Goal: Information Seeking & Learning: Find specific fact

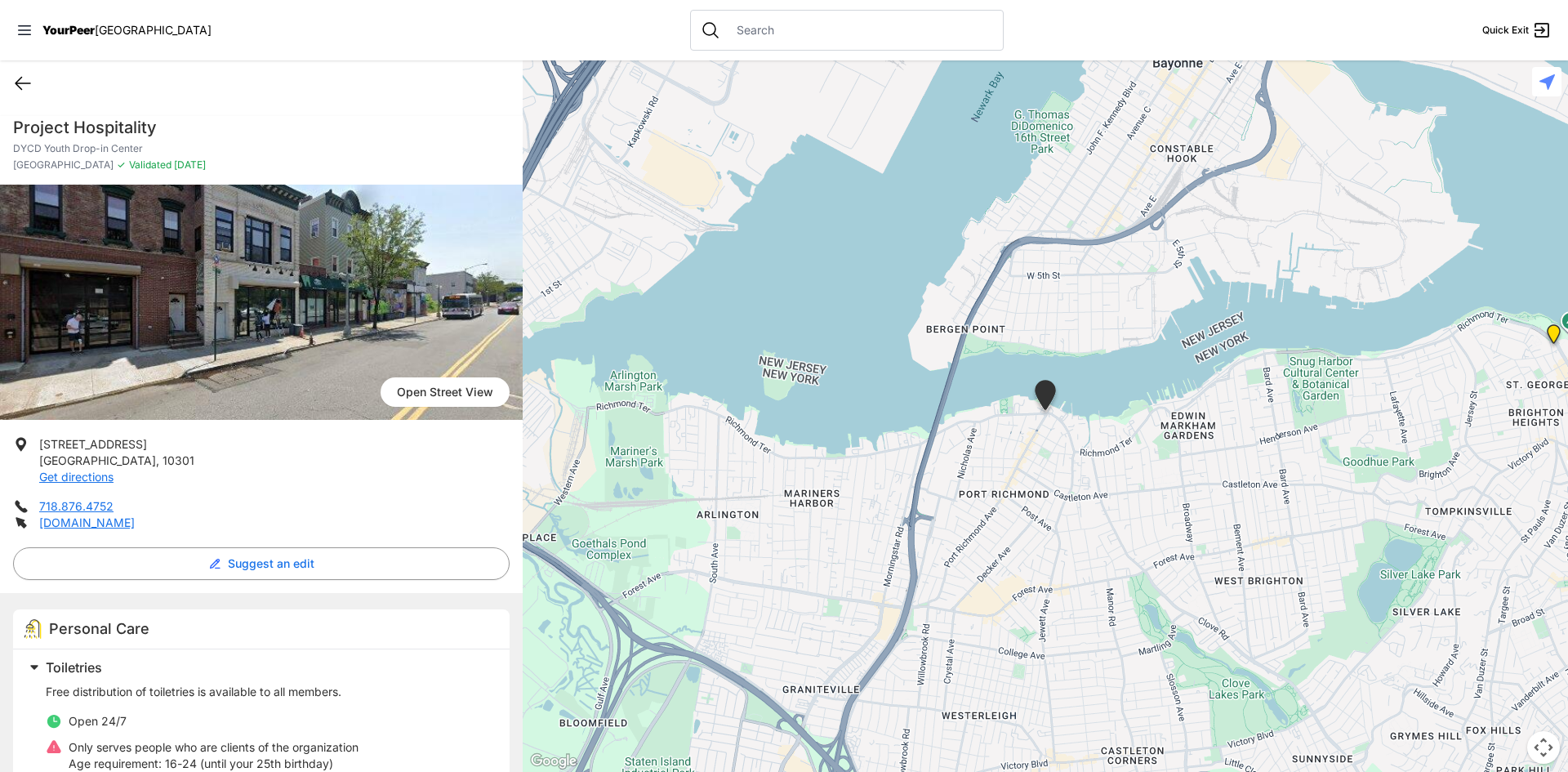
click at [23, 77] on icon at bounding box center [23, 83] width 19 height 19
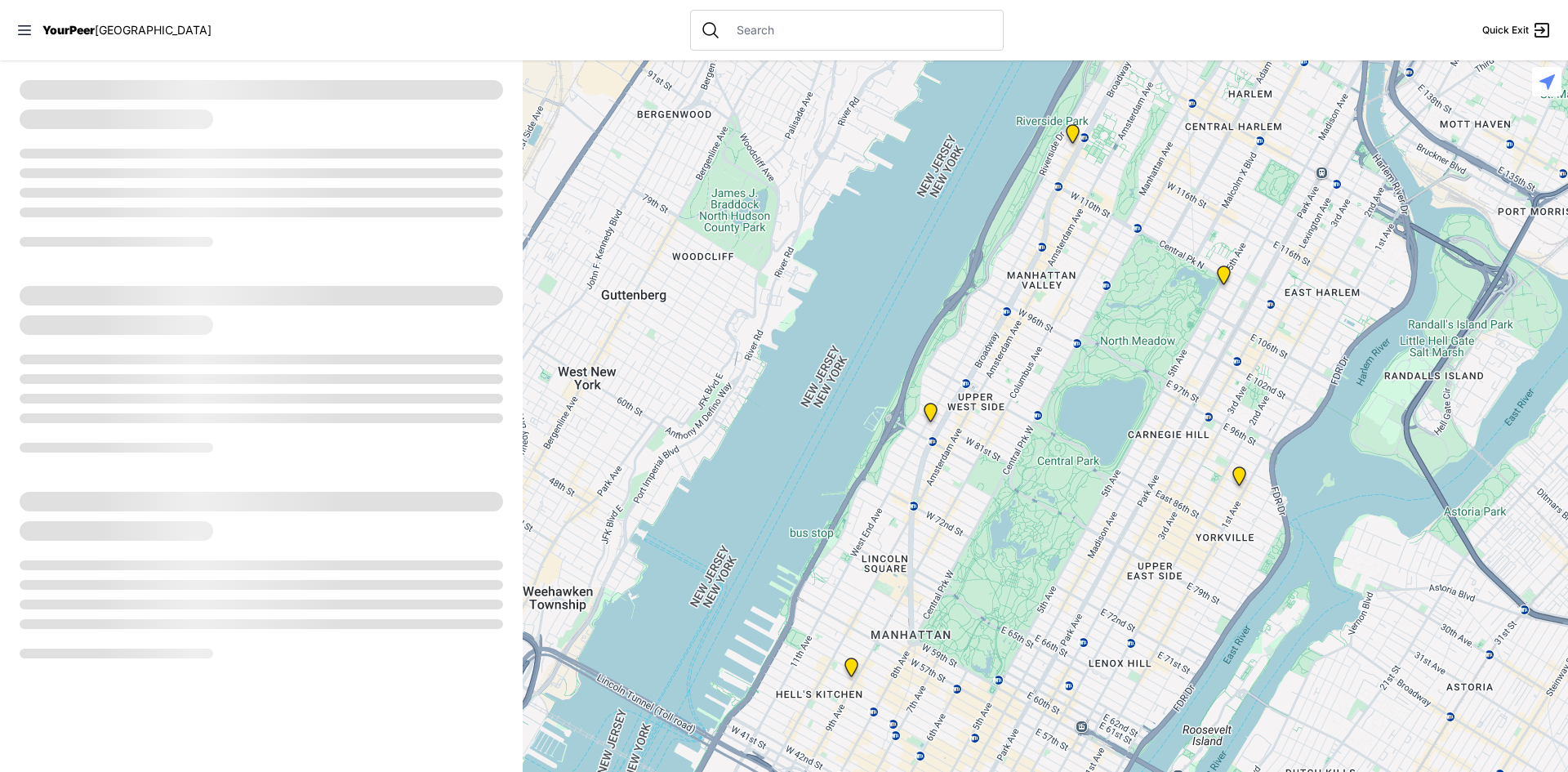
select select "recentlyUpdated"
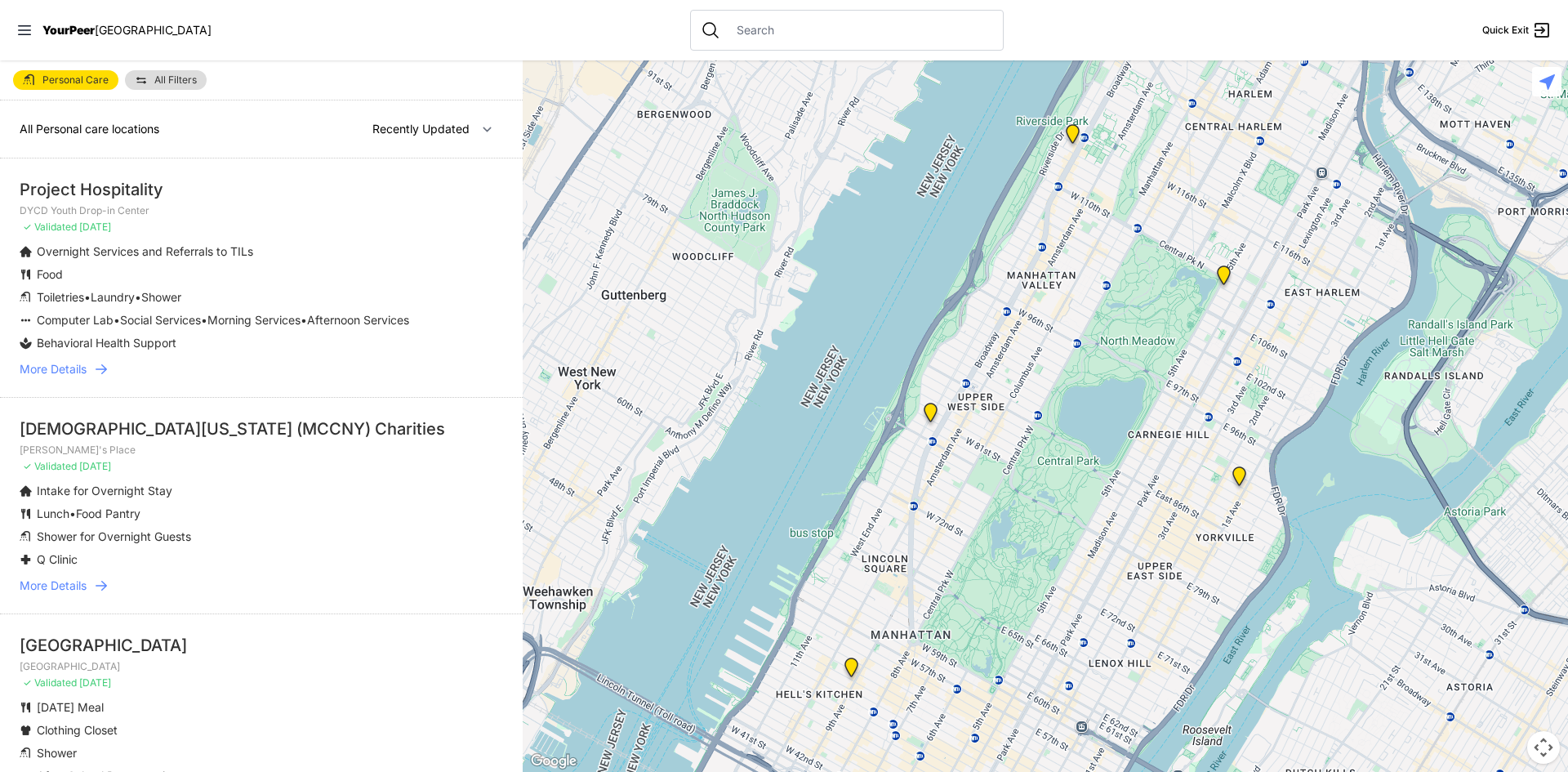
click at [149, 79] on link "All Filters" at bounding box center [166, 79] width 81 height 19
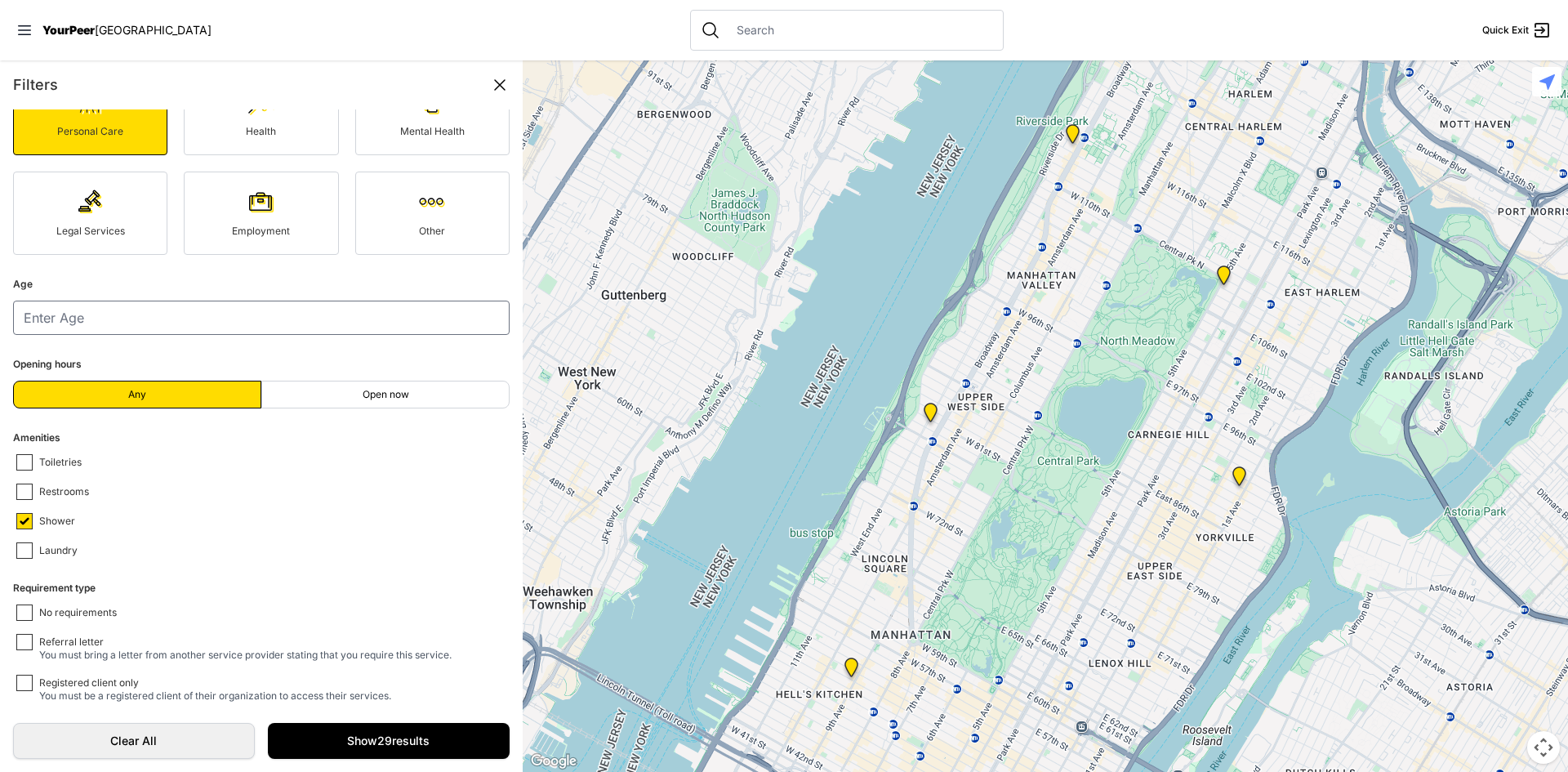
scroll to position [189, 0]
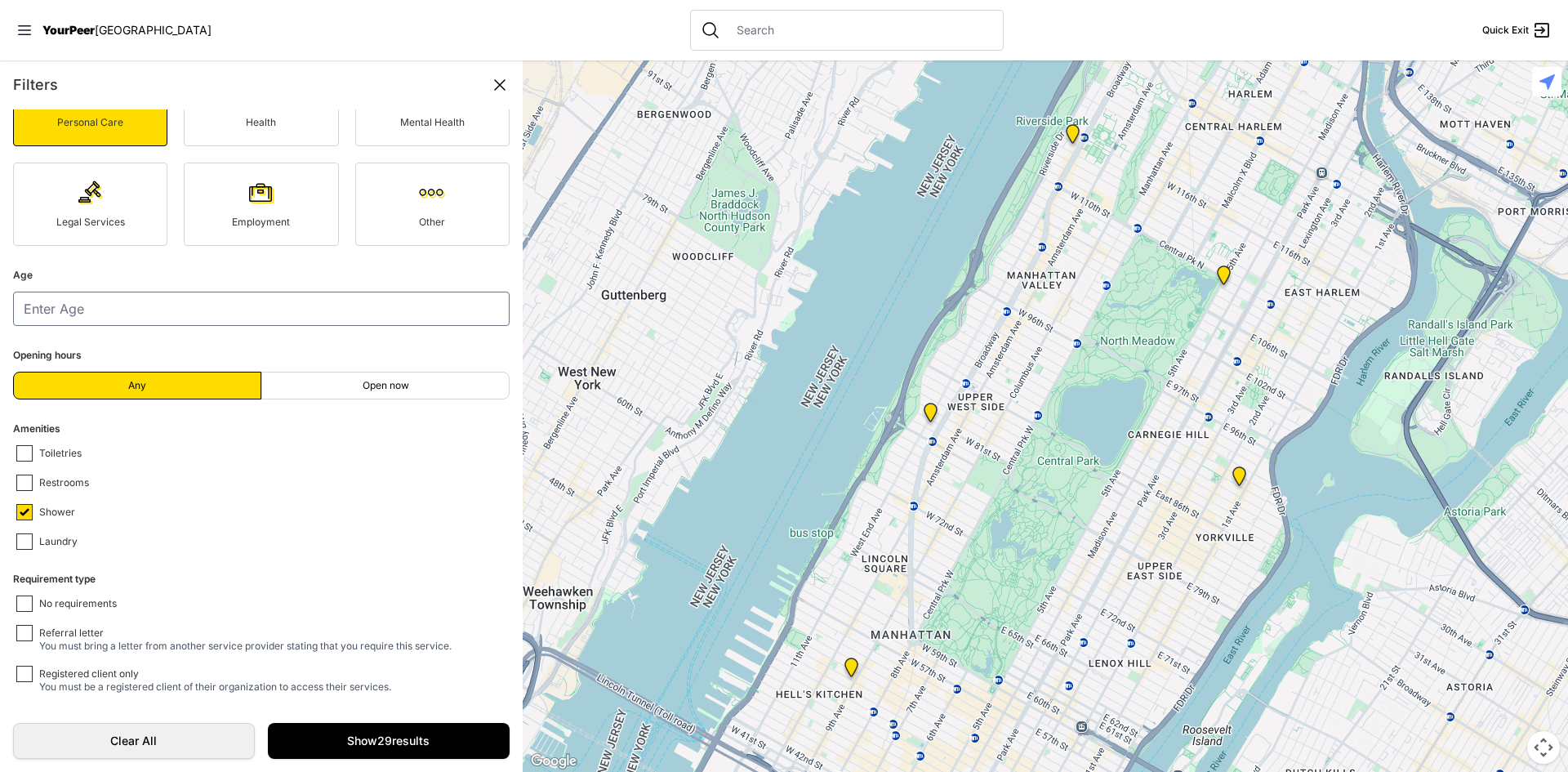
click at [98, 603] on span "No requirements" at bounding box center [78, 604] width 78 height 14
click at [33, 603] on input "No requirements" at bounding box center [24, 603] width 16 height 16
checkbox input "true"
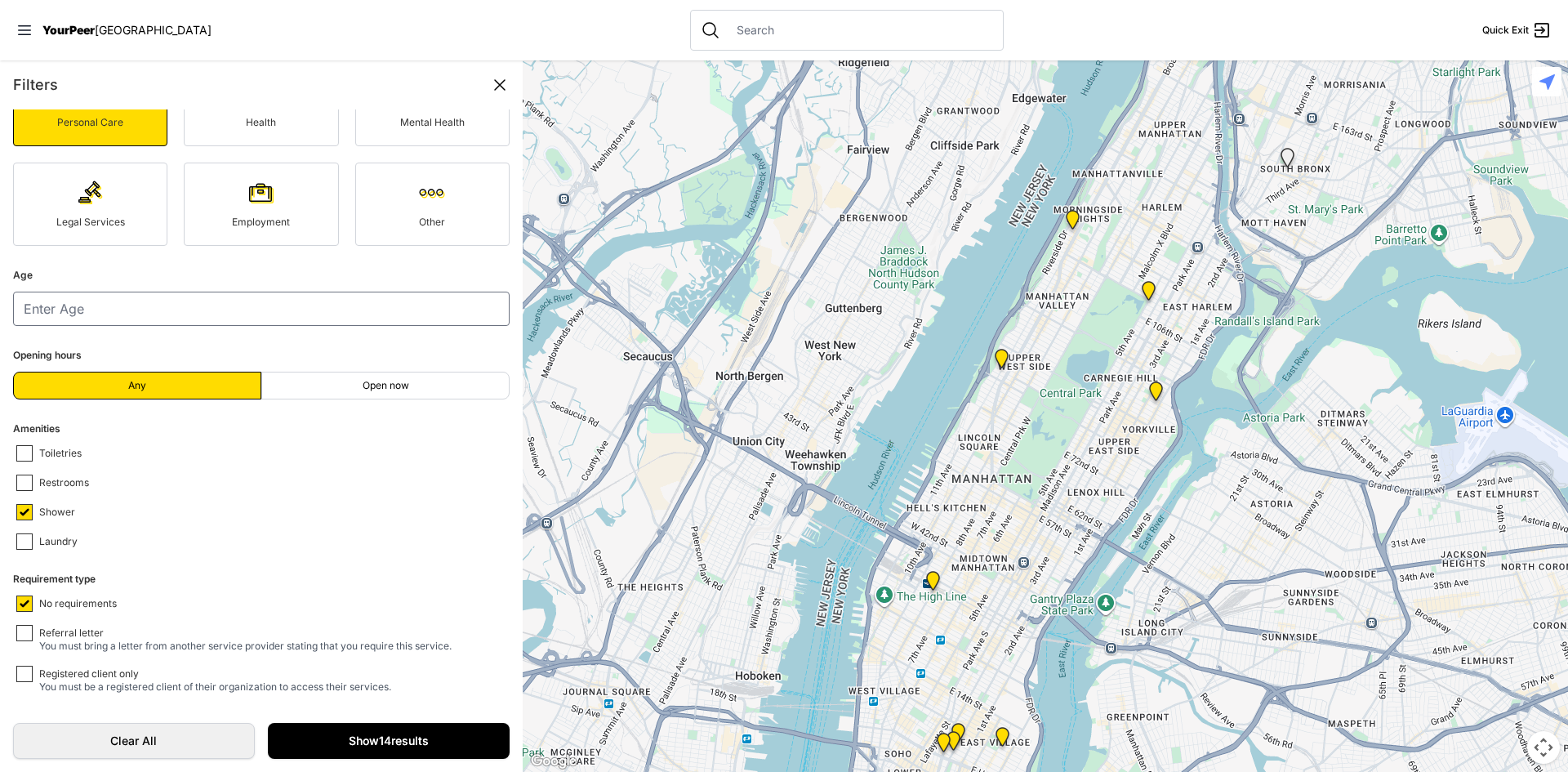
click at [370, 741] on link "Show 14 results" at bounding box center [389, 741] width 242 height 36
click at [1153, 385] on img "Avenue Church" at bounding box center [1155, 395] width 34 height 39
click at [1154, 388] on img "Avenue Church" at bounding box center [1155, 395] width 34 height 39
click at [1154, 389] on img "Avenue Church" at bounding box center [1155, 395] width 34 height 39
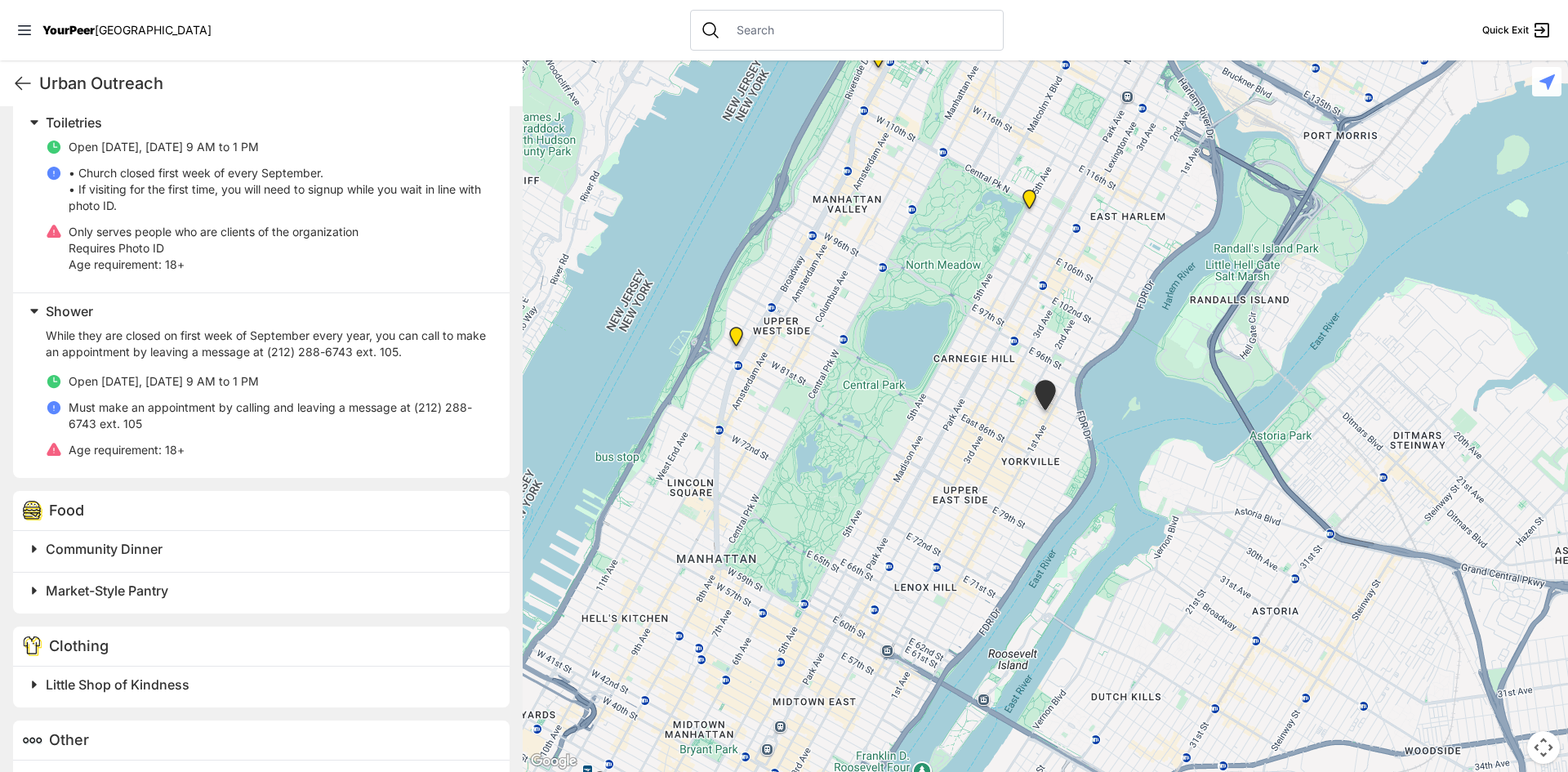
scroll to position [572, 0]
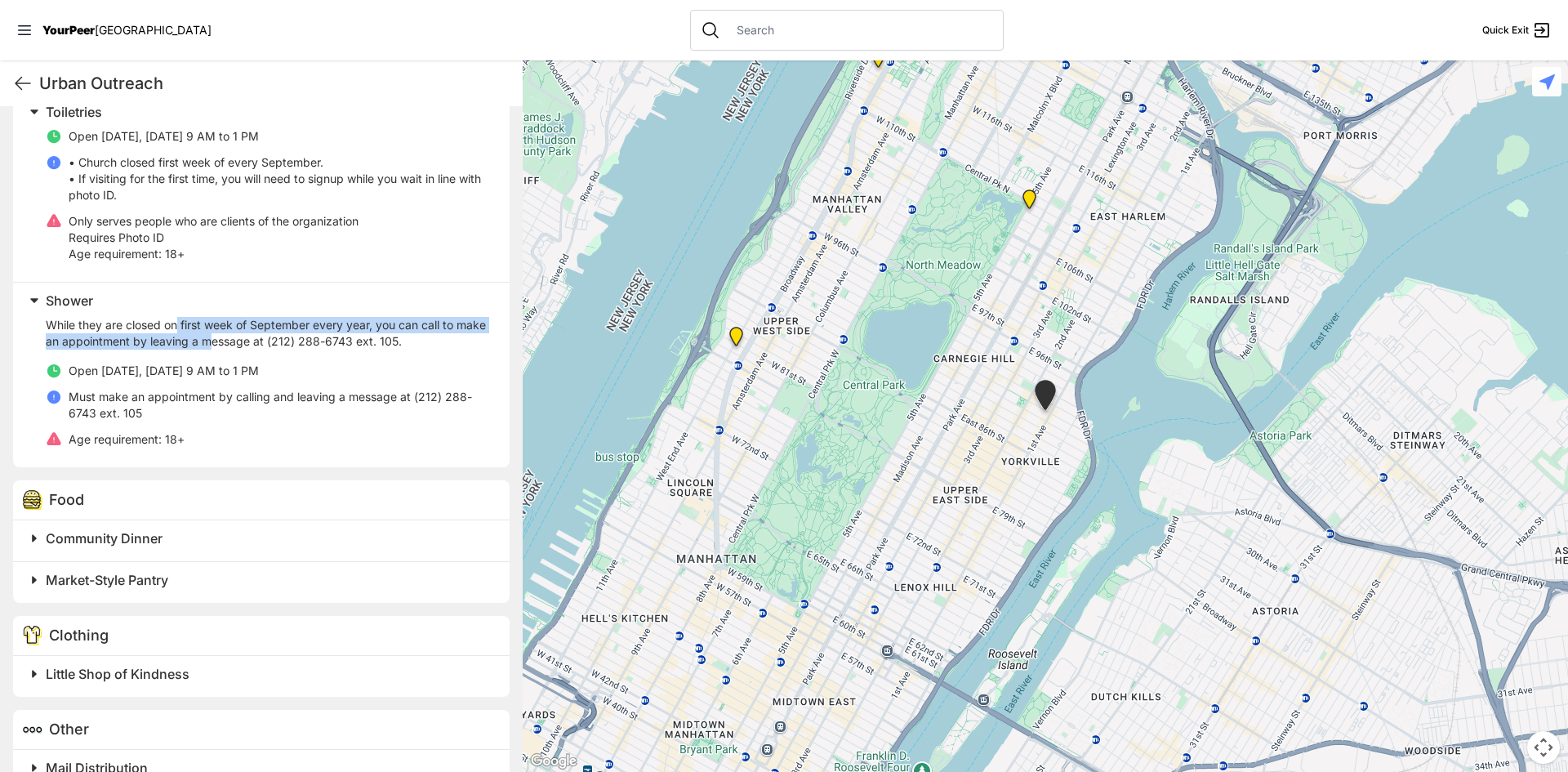
drag, startPoint x: 176, startPoint y: 321, endPoint x: 242, endPoint y: 336, distance: 67.7
click at [242, 336] on p "While they are closed on first week of September every year, you can call to ma…" at bounding box center [268, 333] width 444 height 33
click at [245, 337] on p "While they are closed on first week of September every year, you can call to ma…" at bounding box center [268, 333] width 444 height 33
click at [245, 342] on p "While they are closed on first week of September every year, you can call to ma…" at bounding box center [268, 333] width 444 height 33
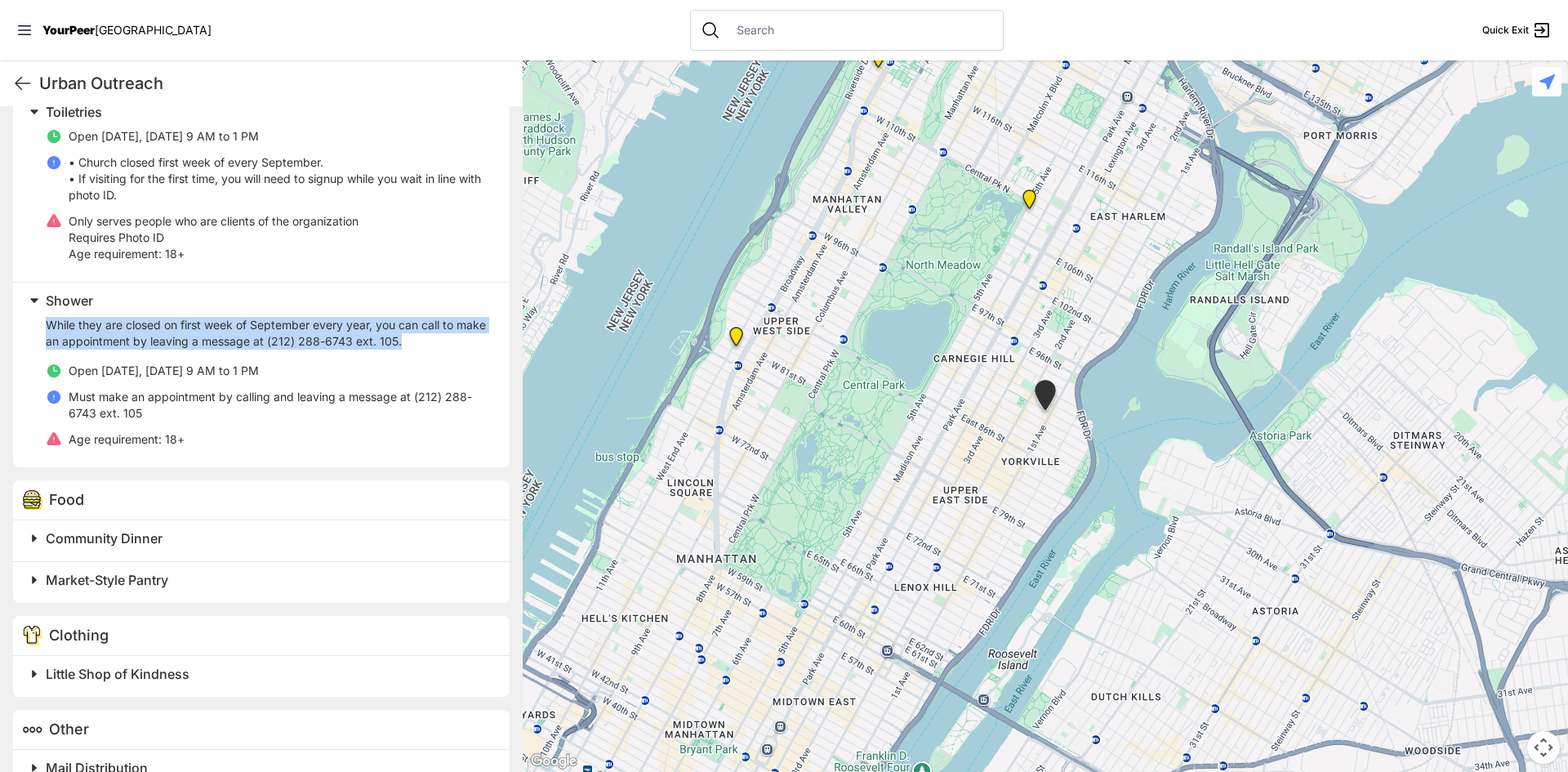
click at [245, 342] on p "While they are closed on first week of September every year, you can call to ma…" at bounding box center [268, 333] width 444 height 33
click at [244, 348] on p "While they are closed on first week of September every year, you can call to ma…" at bounding box center [268, 333] width 444 height 33
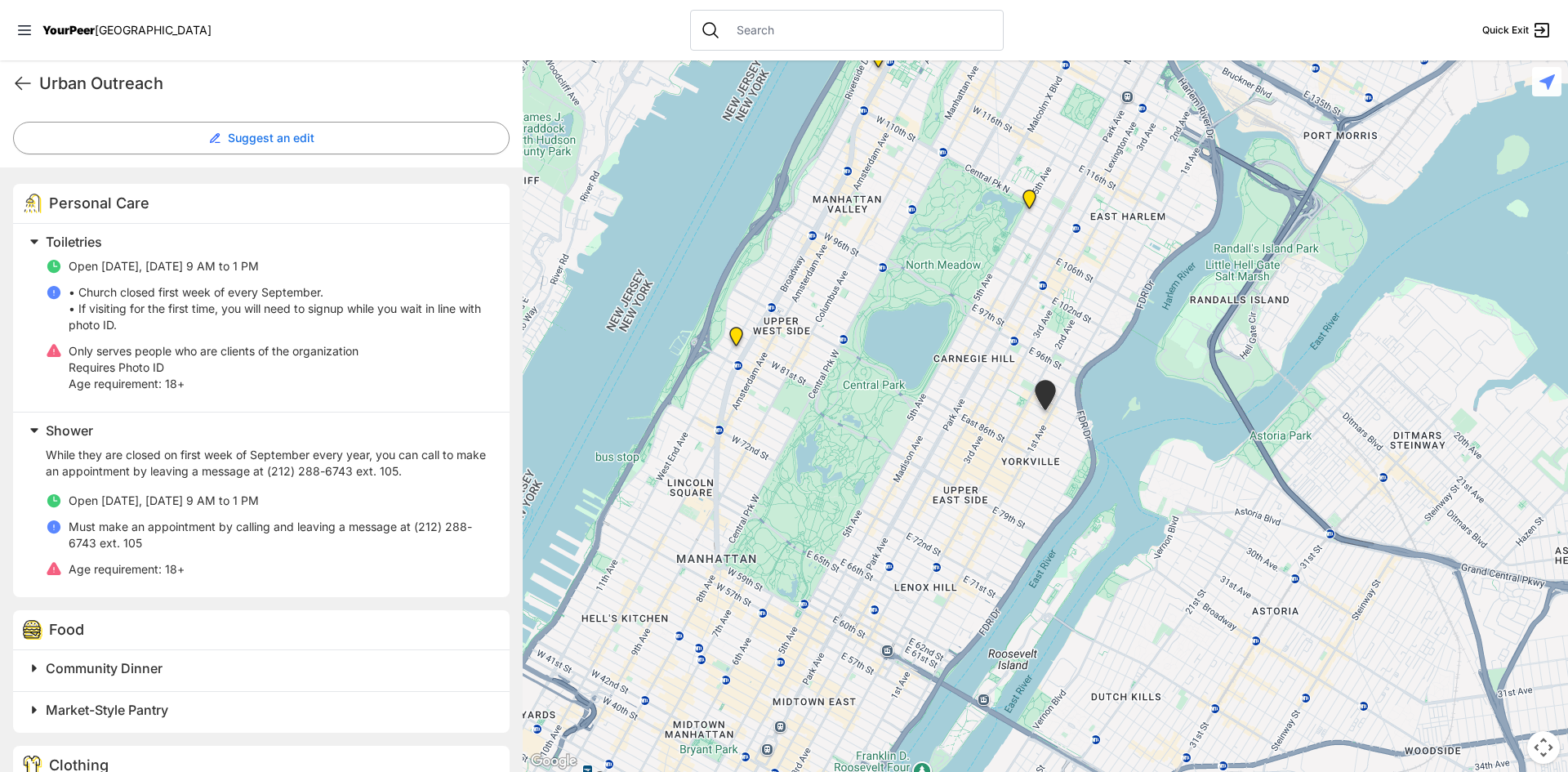
scroll to position [443, 0]
click at [61, 429] on span "Shower" at bounding box center [69, 428] width 47 height 16
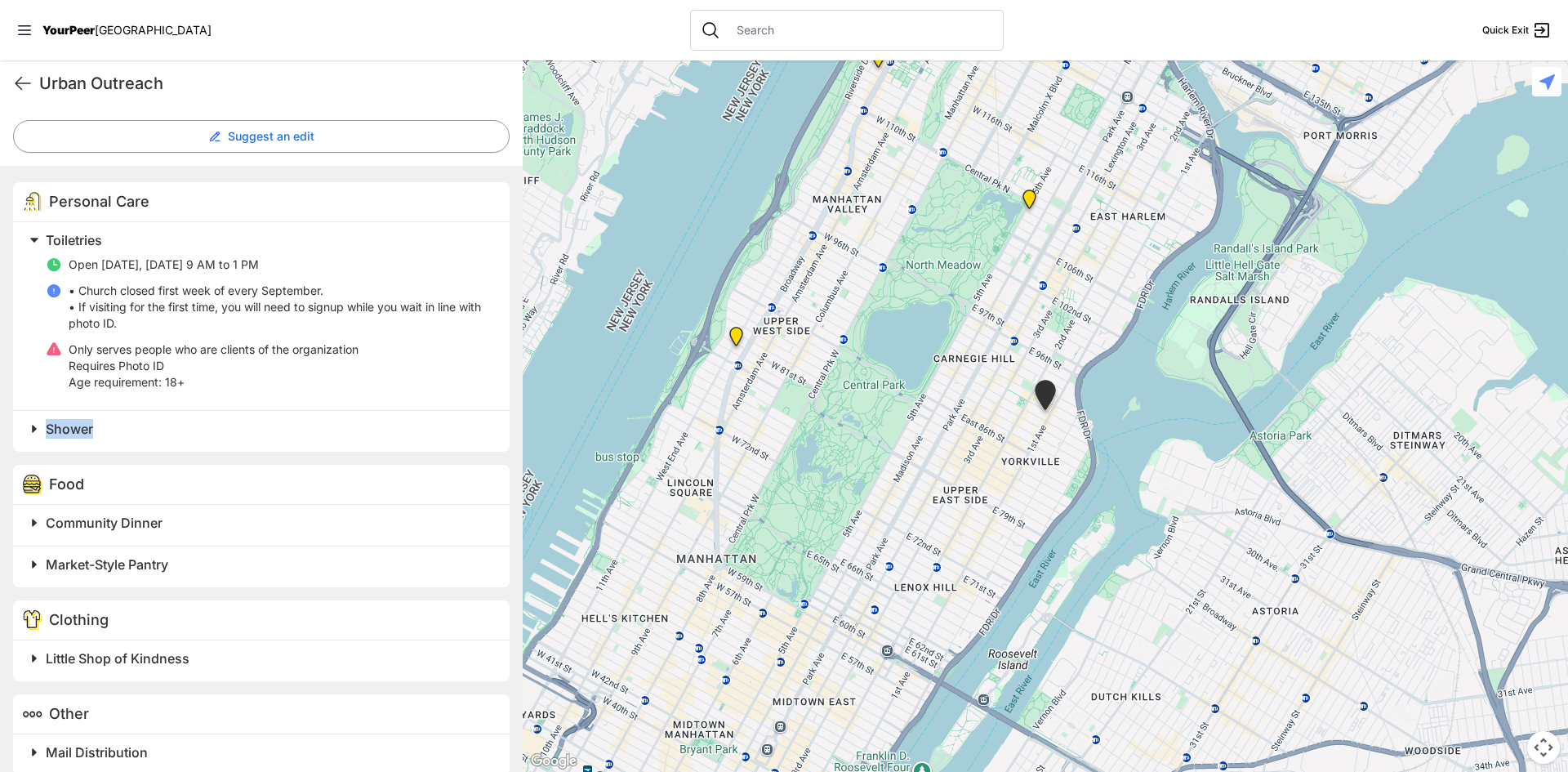
click at [61, 429] on span "Shower" at bounding box center [69, 428] width 47 height 16
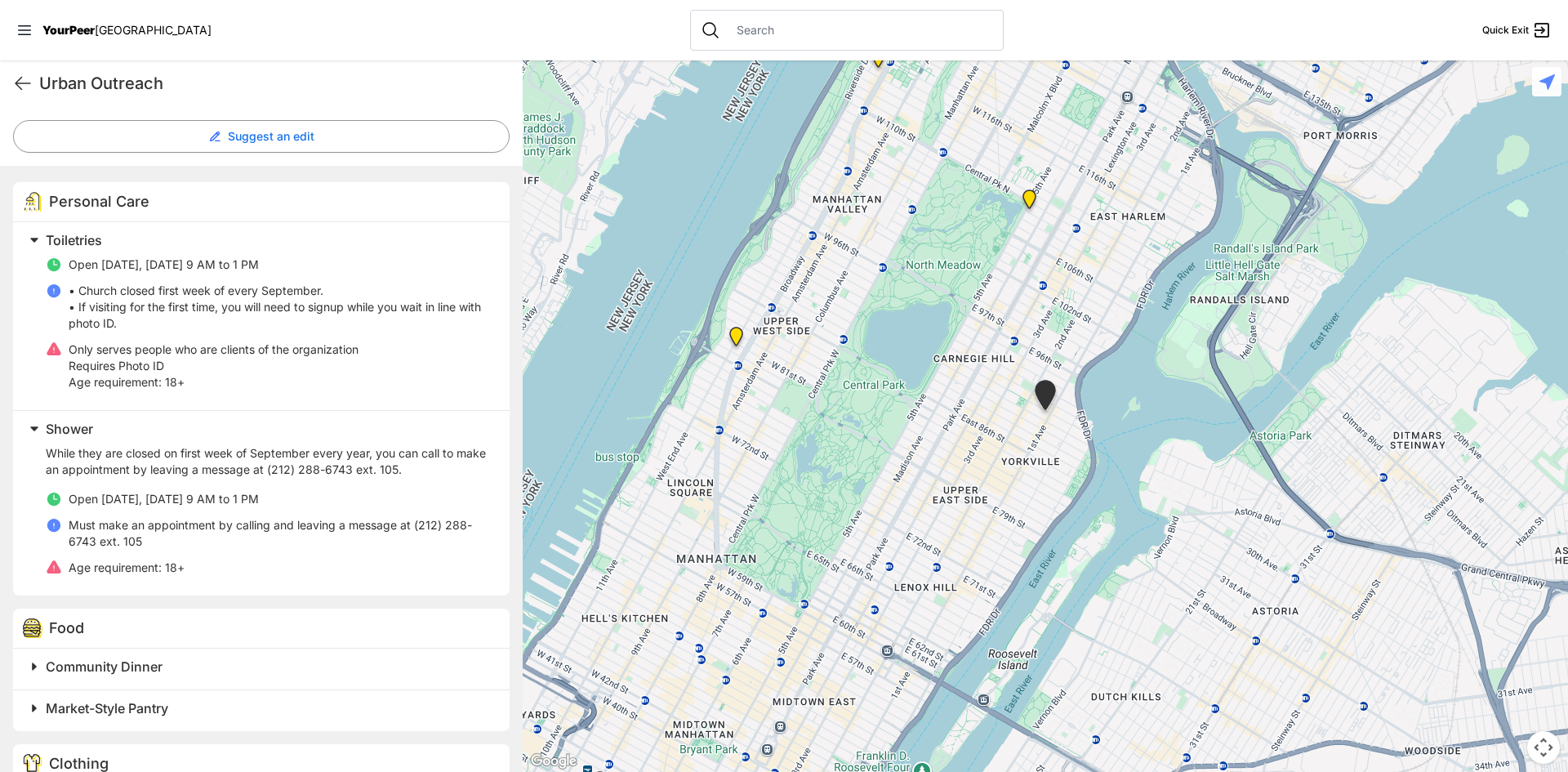
click at [258, 457] on p "While they are closed on first week of September every year, you can call to ma…" at bounding box center [268, 462] width 444 height 33
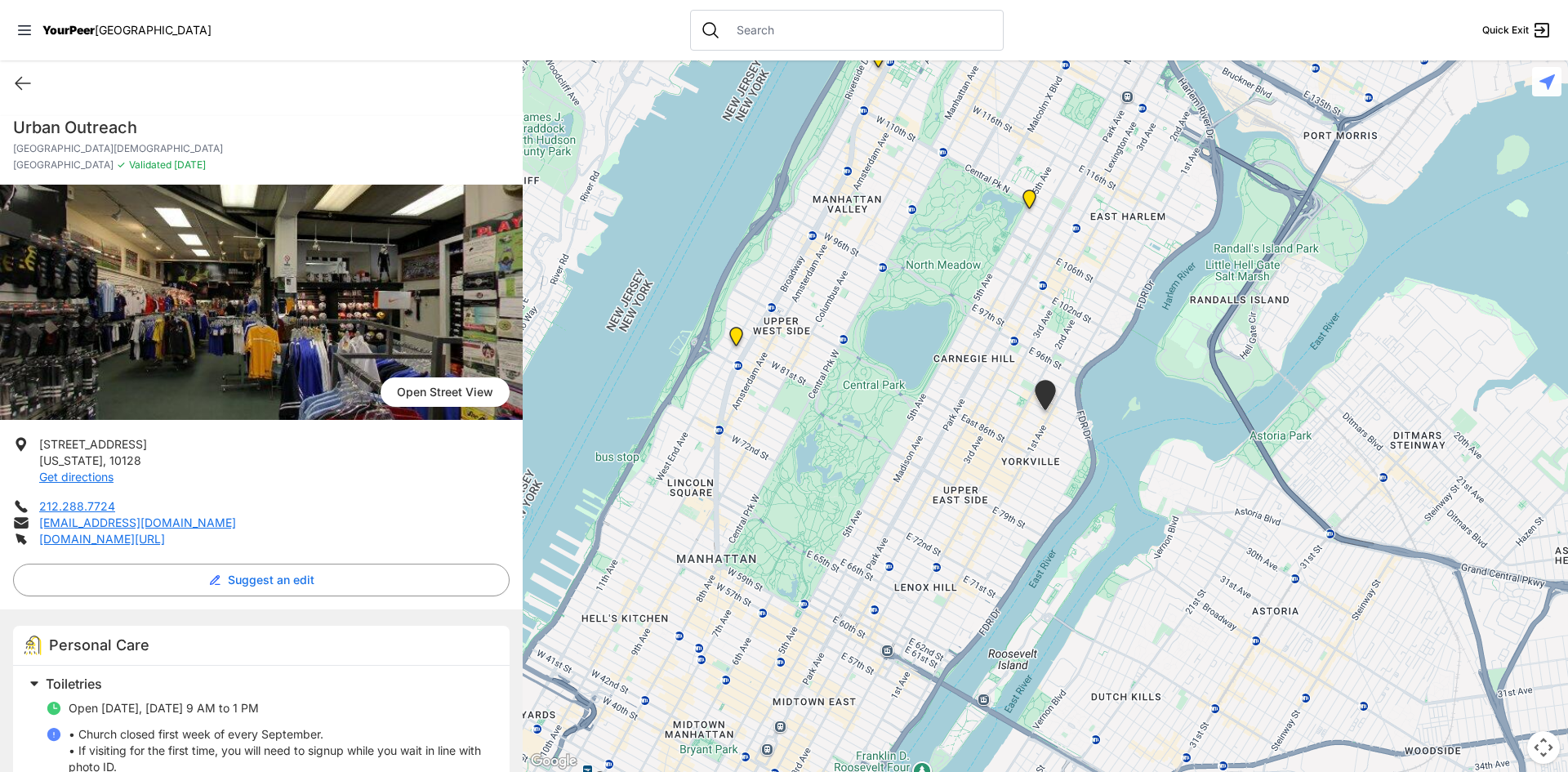
scroll to position [81, 0]
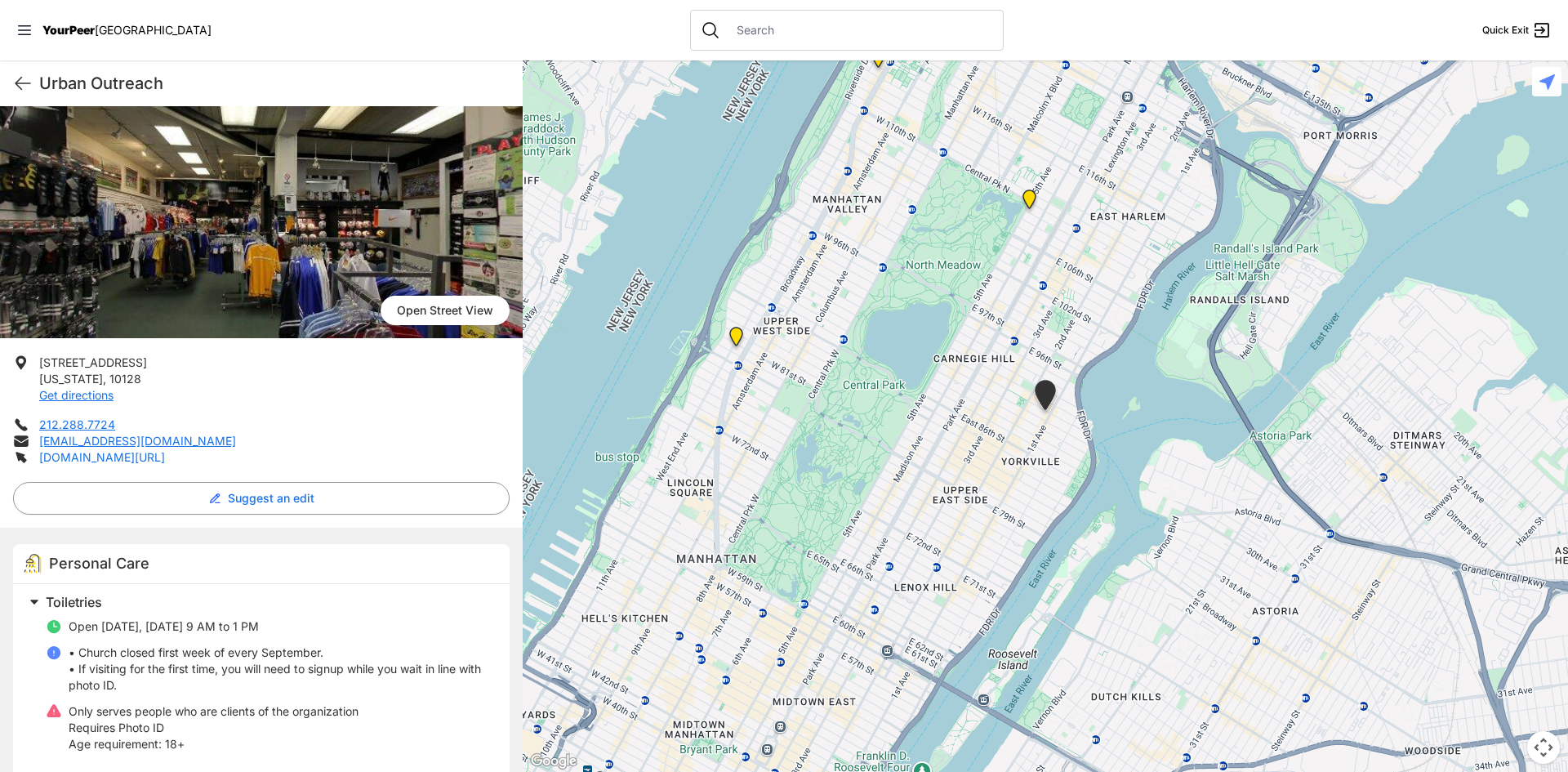
click at [127, 459] on link "[DOMAIN_NAME][URL]" at bounding box center [101, 457] width 125 height 14
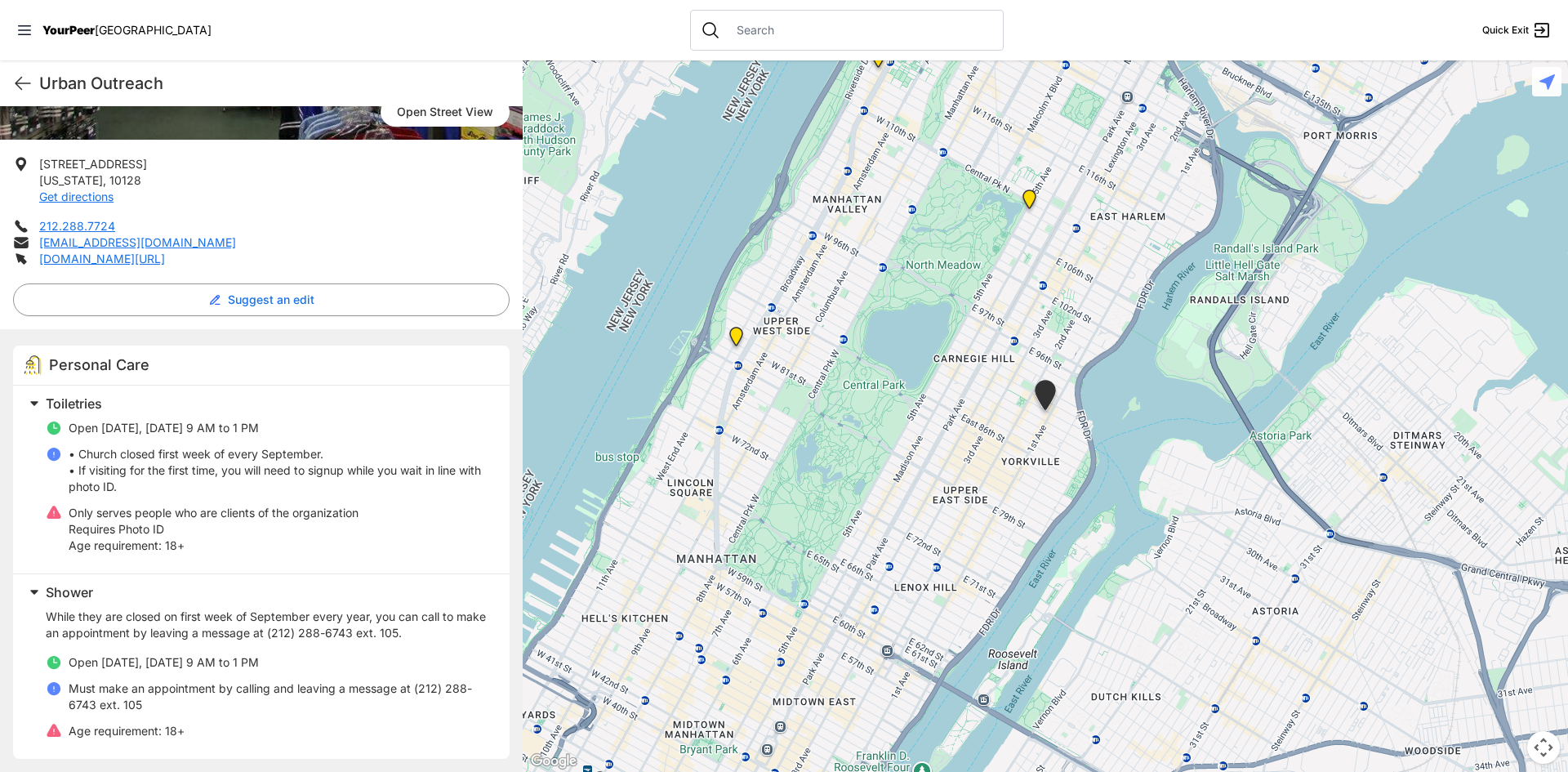
scroll to position [362, 0]
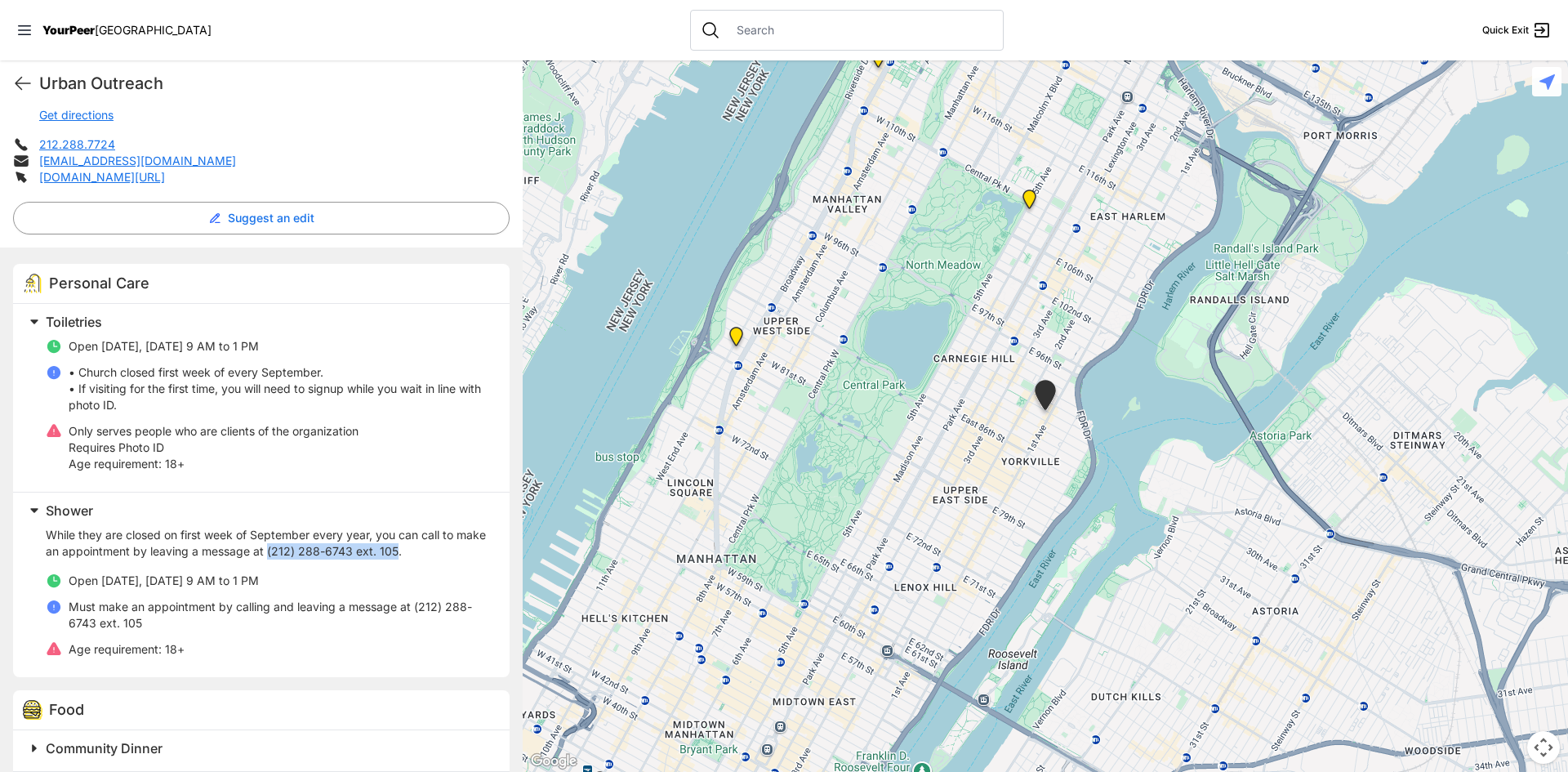
drag, startPoint x: 298, startPoint y: 551, endPoint x: 428, endPoint y: 554, distance: 130.0
click at [428, 554] on p "While they are closed on first week of September every year, you can call to ma…" at bounding box center [268, 543] width 444 height 33
copy p "(212) 288-6743 ext. 105"
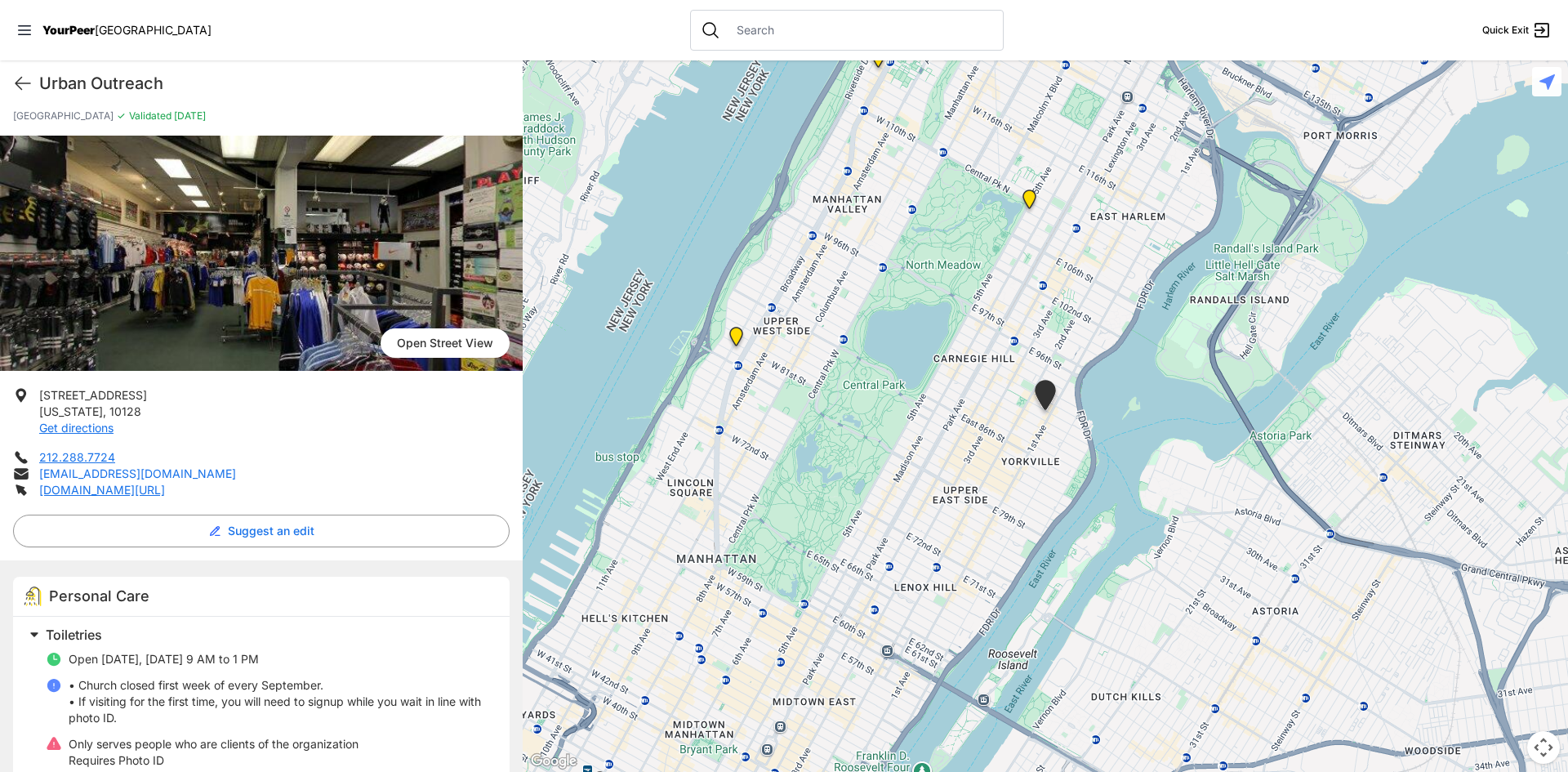
scroll to position [35, 0]
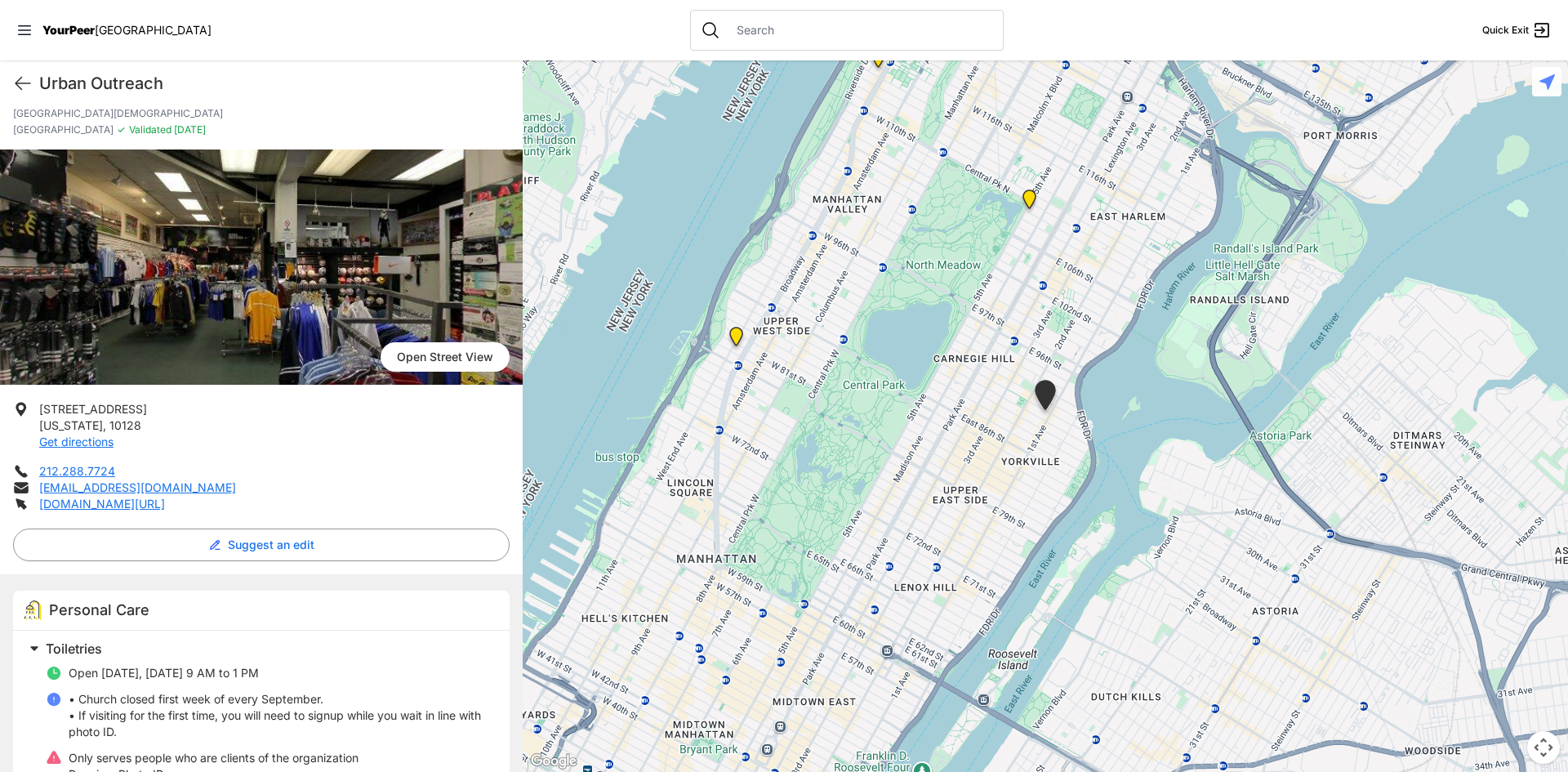
click at [82, 409] on span "[STREET_ADDRESS]" at bounding box center [93, 409] width 108 height 14
drag, startPoint x: 82, startPoint y: 409, endPoint x: 133, endPoint y: 428, distance: 54.4
click at [133, 428] on li "[STREET_ADDRESS][US_STATE] Get directions" at bounding box center [261, 425] width 497 height 49
copy p "[STREET_ADDRESS][US_STATE]"
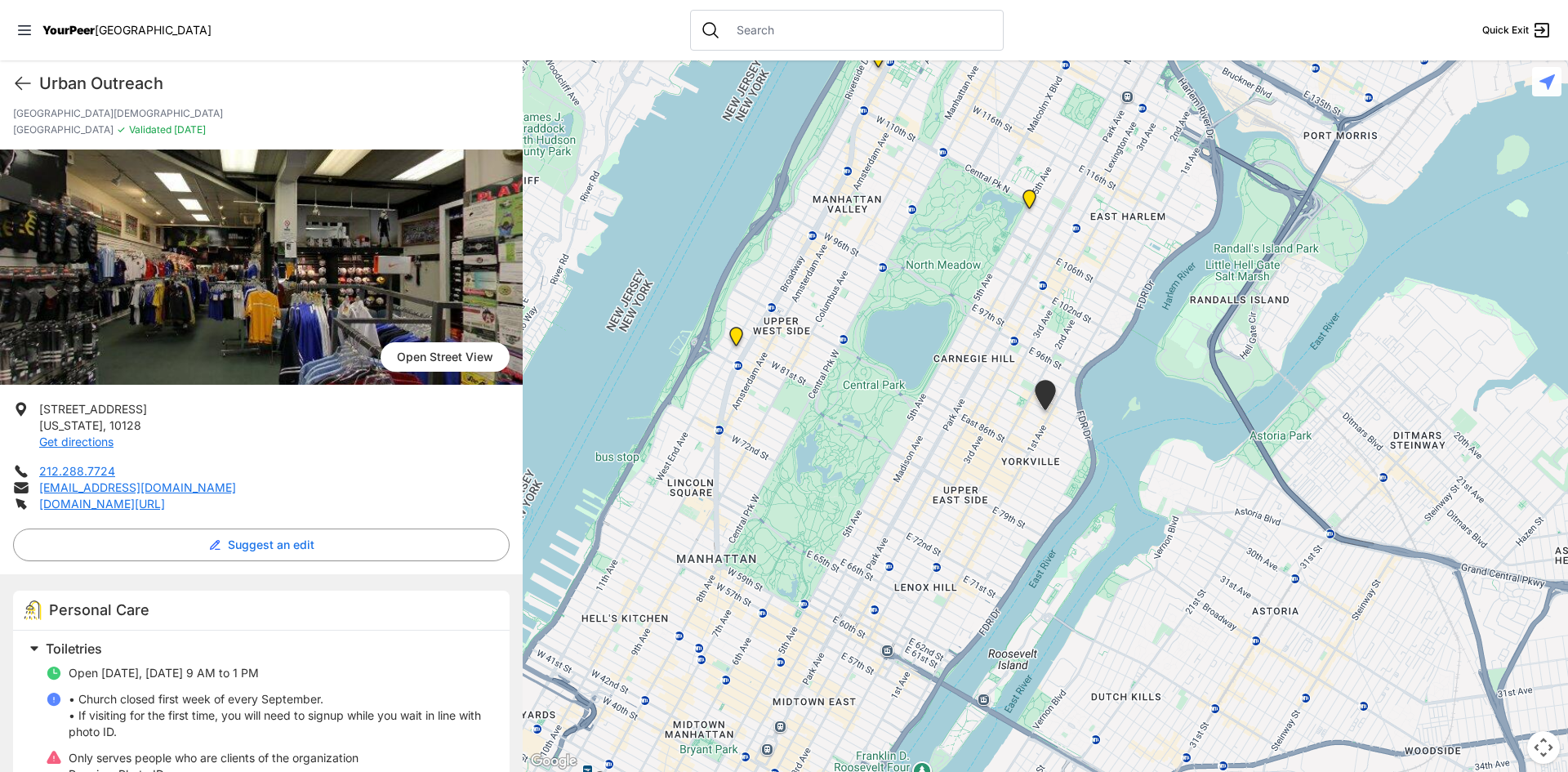
click at [48, 37] on nav "YourPeer [GEOGRAPHIC_DATA] Quick Exit" at bounding box center [784, 30] width 1568 height 60
click at [59, 29] on span "YourPeer" at bounding box center [68, 30] width 53 height 14
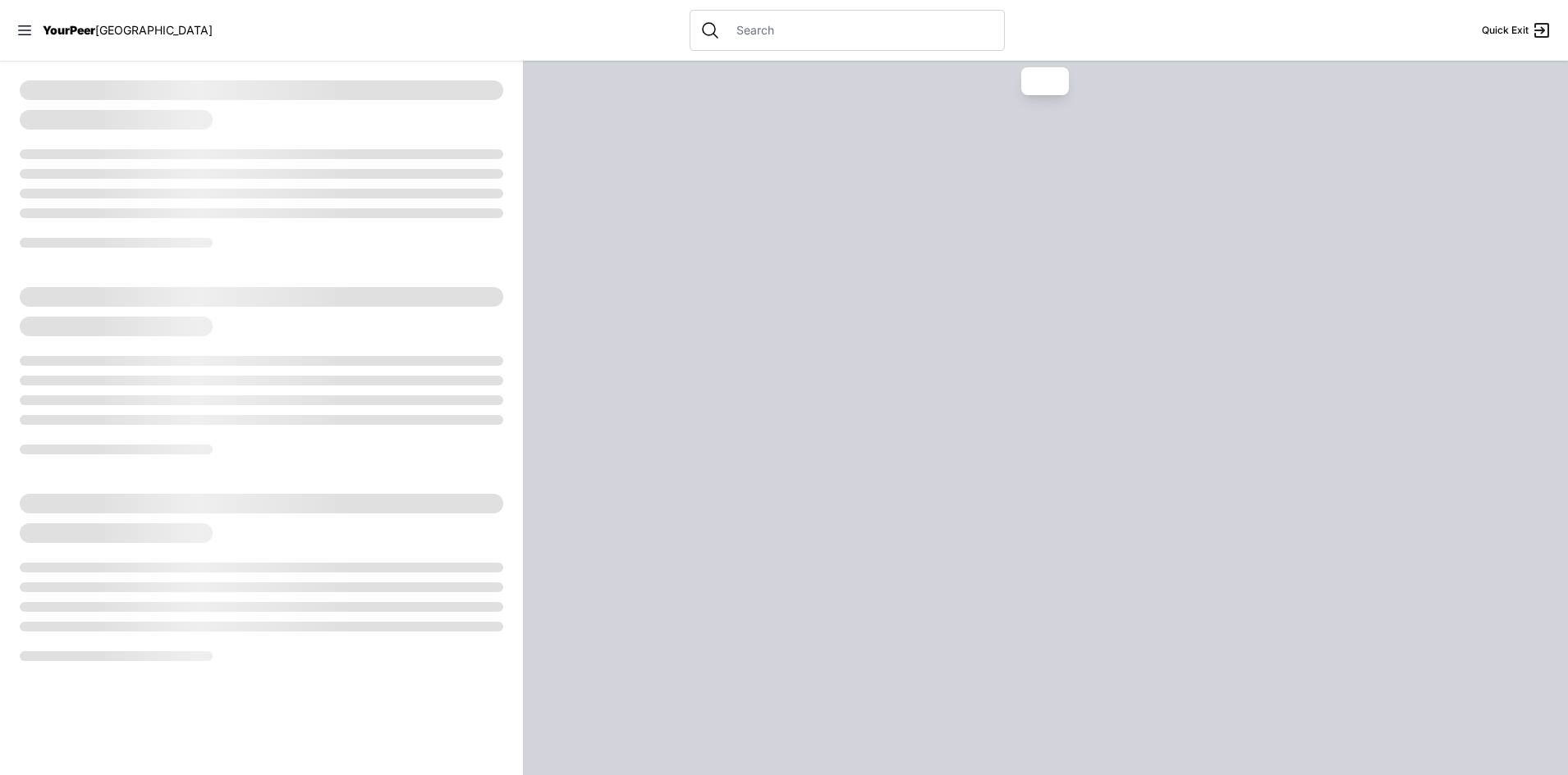
select select "recentlyUpdated"
